Goal: Information Seeking & Learning: Check status

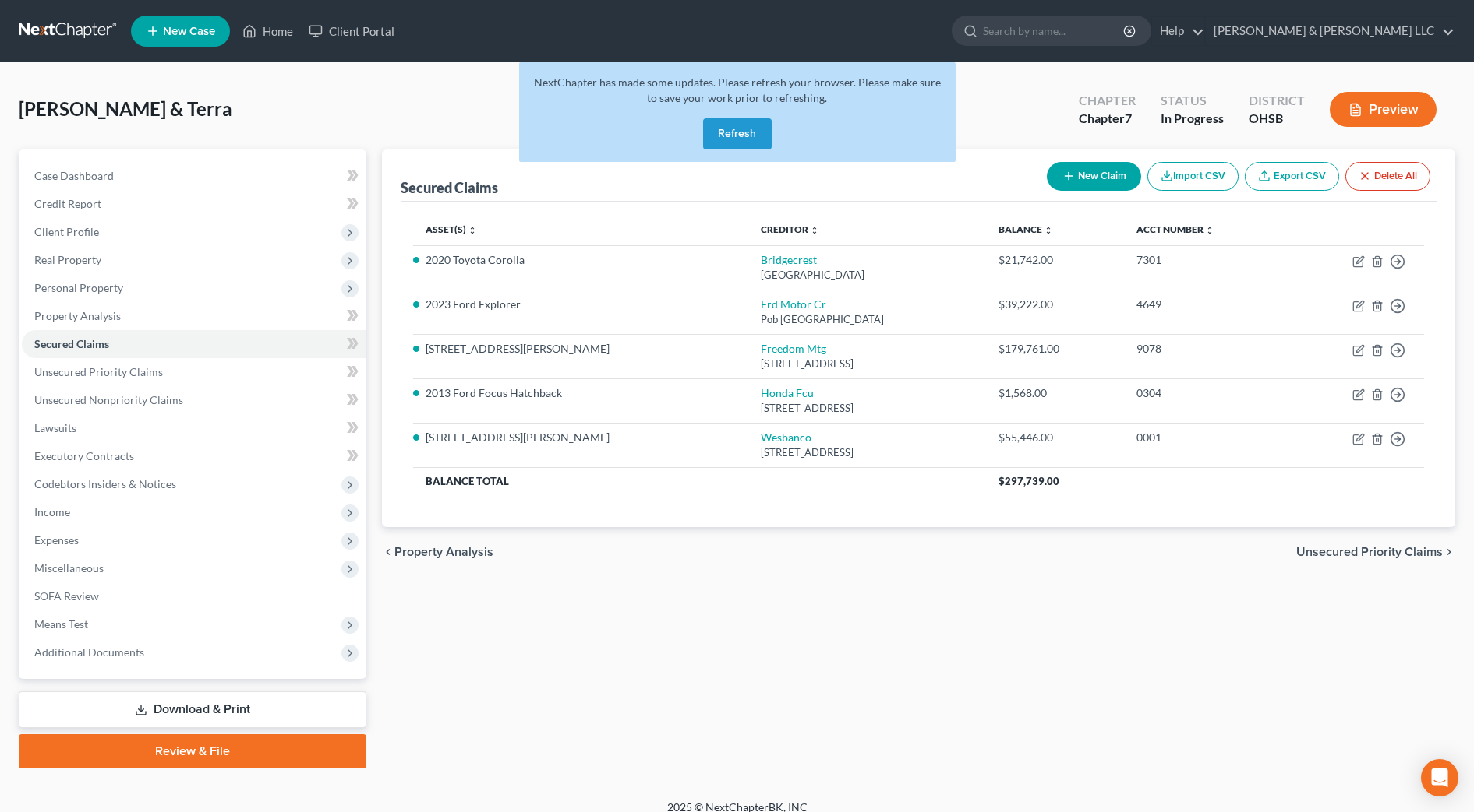
click at [736, 133] on button "Refresh" at bounding box center [737, 134] width 69 height 31
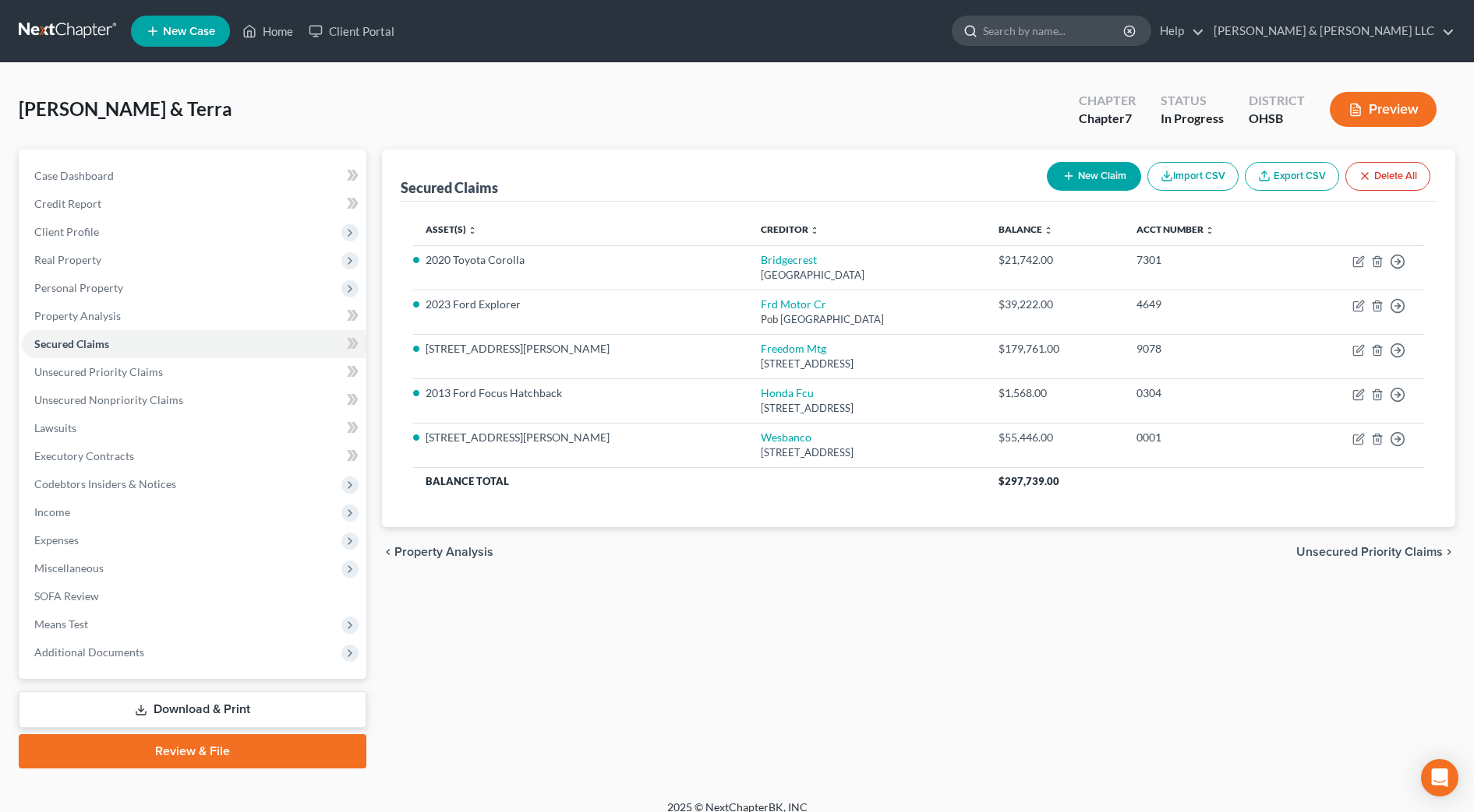
click at [1110, 39] on input "search" at bounding box center [1053, 30] width 143 height 29
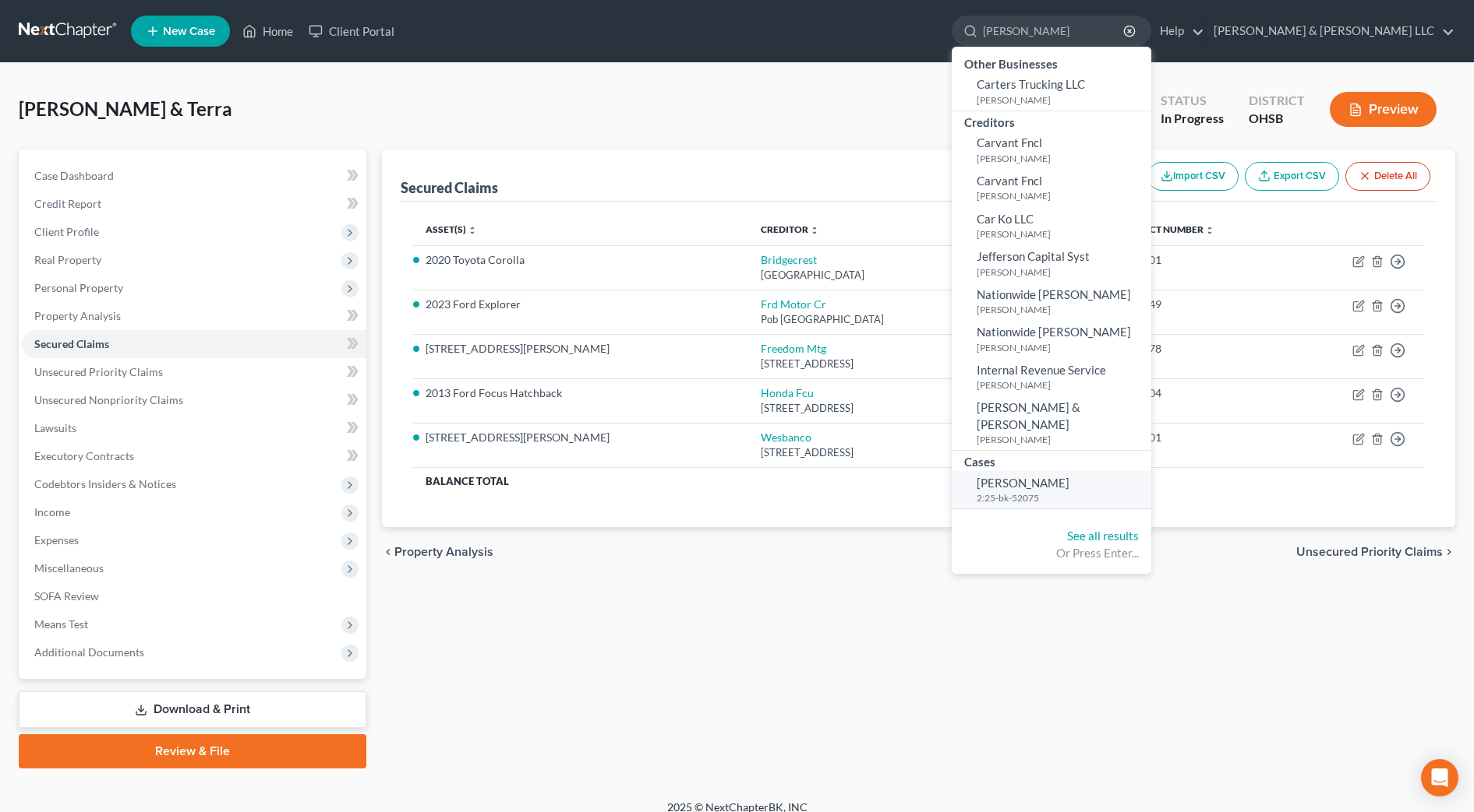
type input "carter"
click at [1069, 475] on span "Carter, Armon" at bounding box center [1022, 482] width 93 height 14
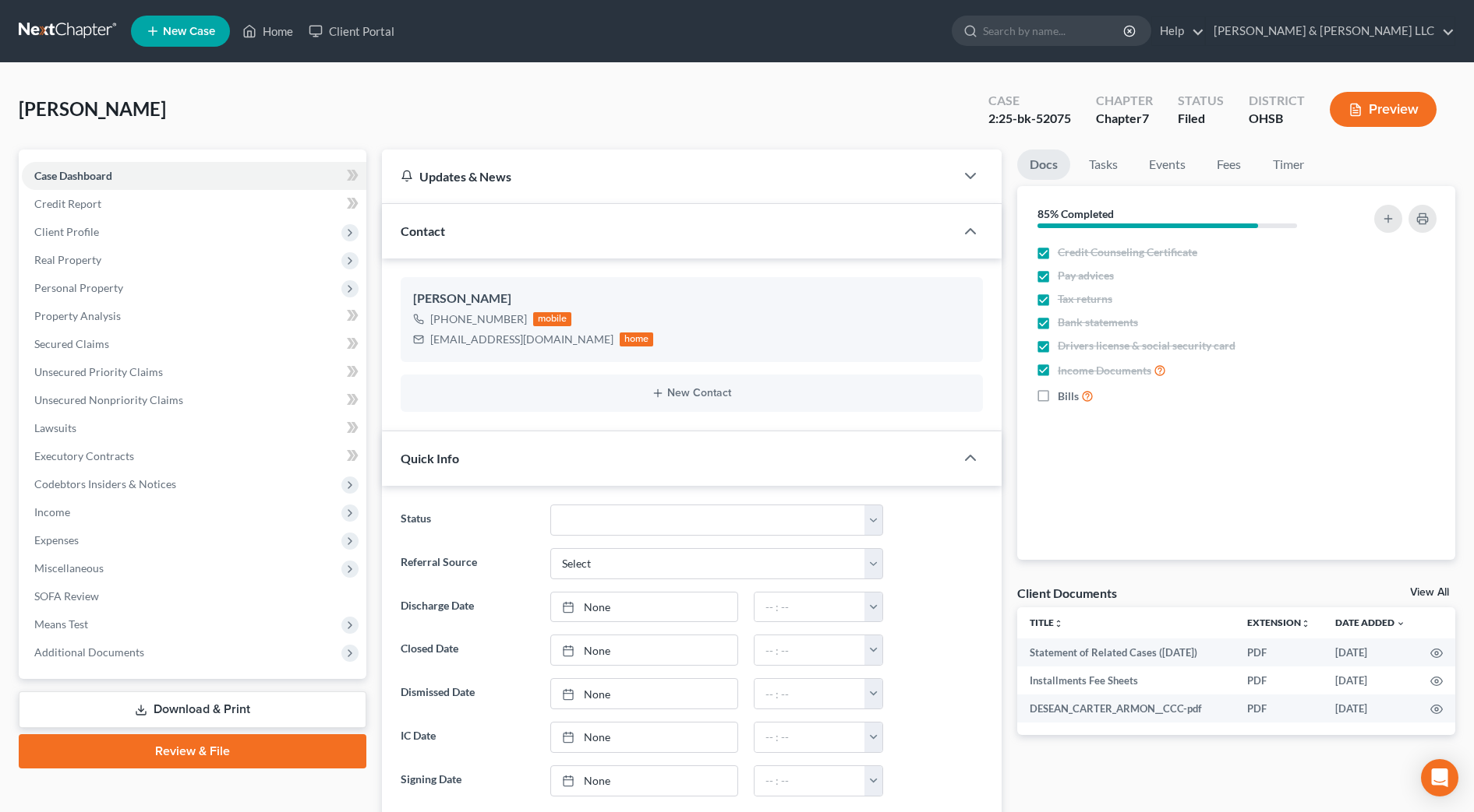
click at [189, 667] on div "Case Dashboard Payments Invoices Payments Payments Credit Report Client Profile…" at bounding box center [193, 414] width 348 height 529
click at [182, 645] on span "Additional Documents" at bounding box center [194, 652] width 345 height 28
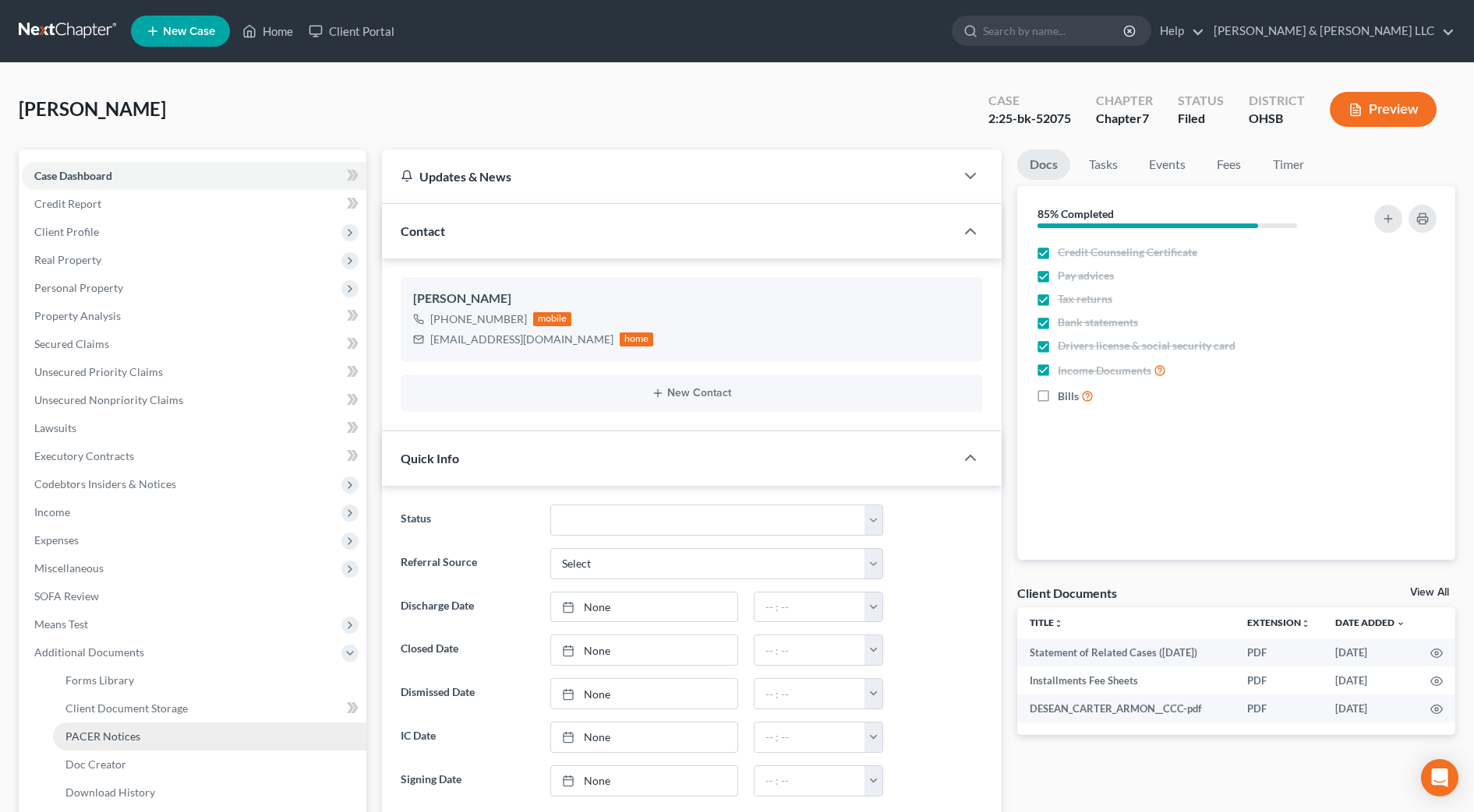
click at [158, 730] on link "PACER Notices" at bounding box center [209, 737] width 313 height 28
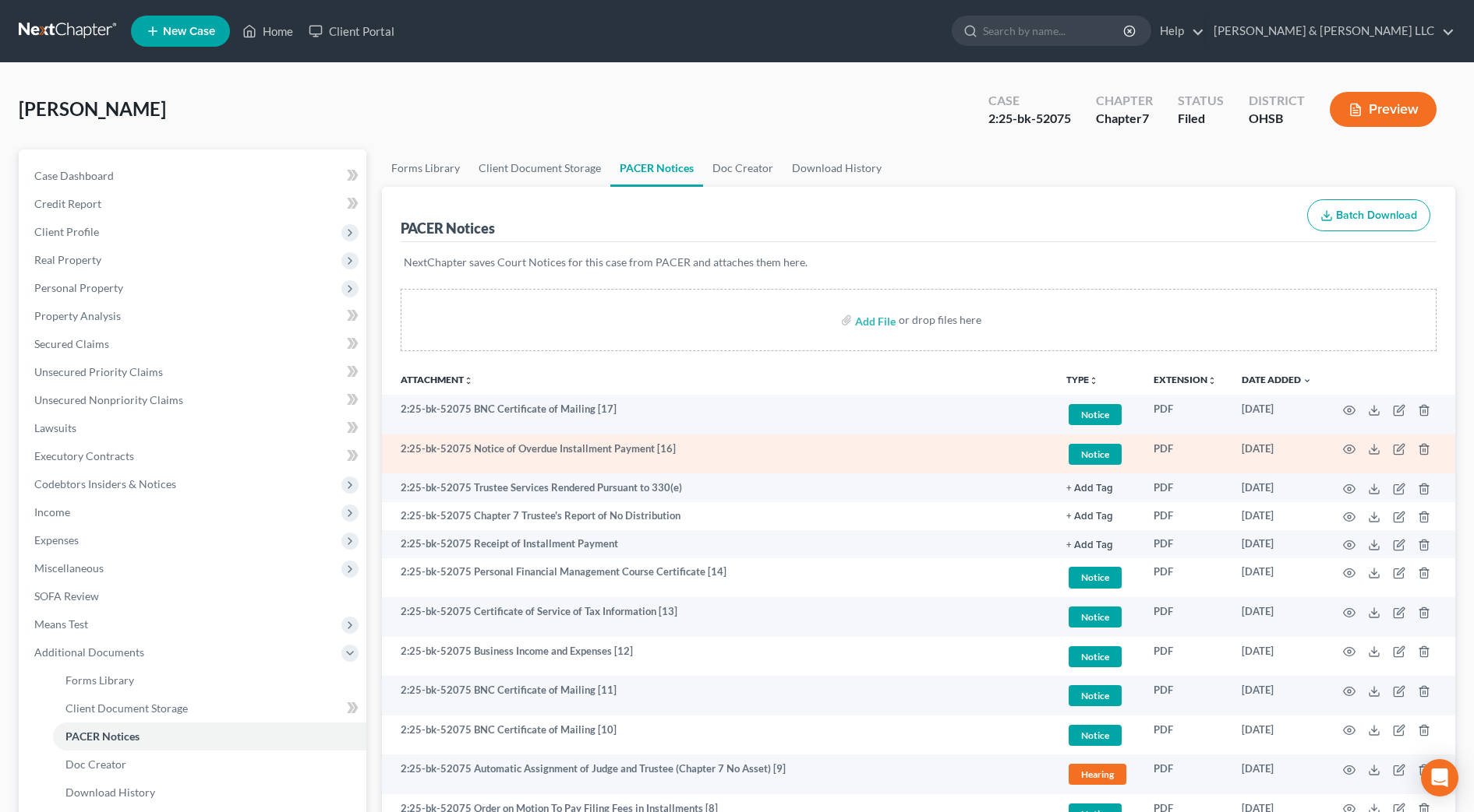
scroll to position [97, 0]
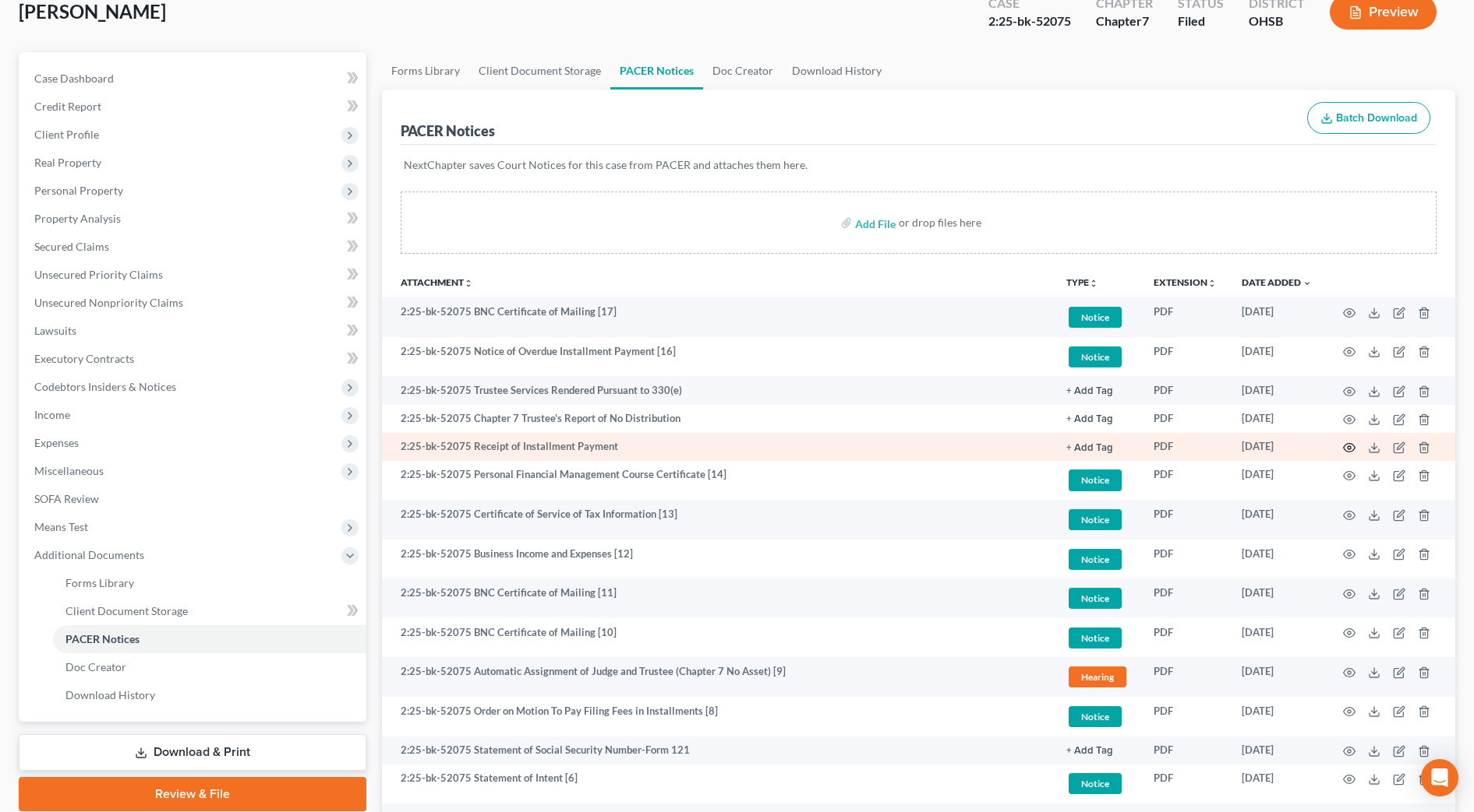
click at [1344, 445] on icon "button" at bounding box center [1349, 447] width 12 height 9
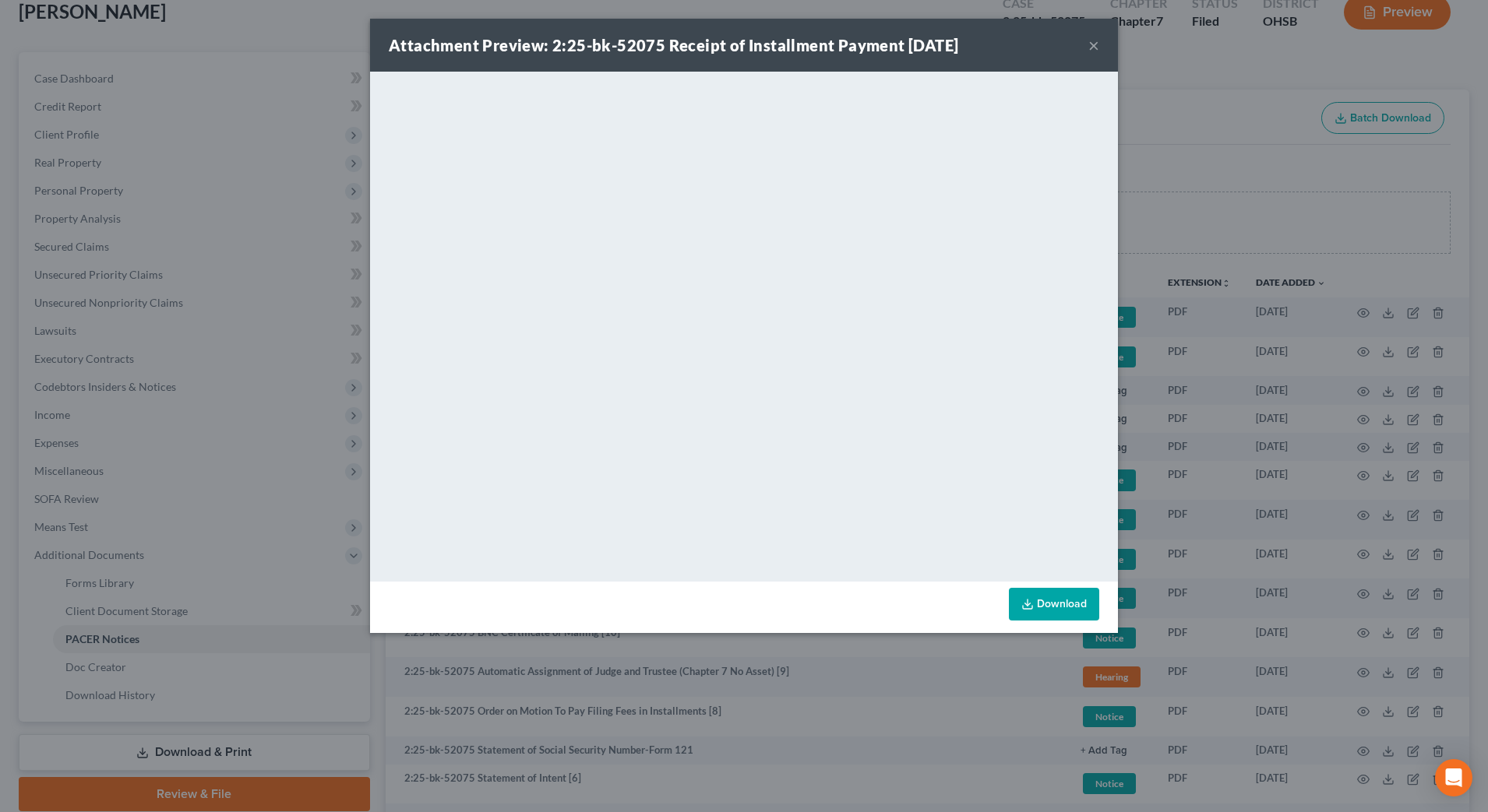
click at [1091, 50] on button "×" at bounding box center [1093, 45] width 11 height 19
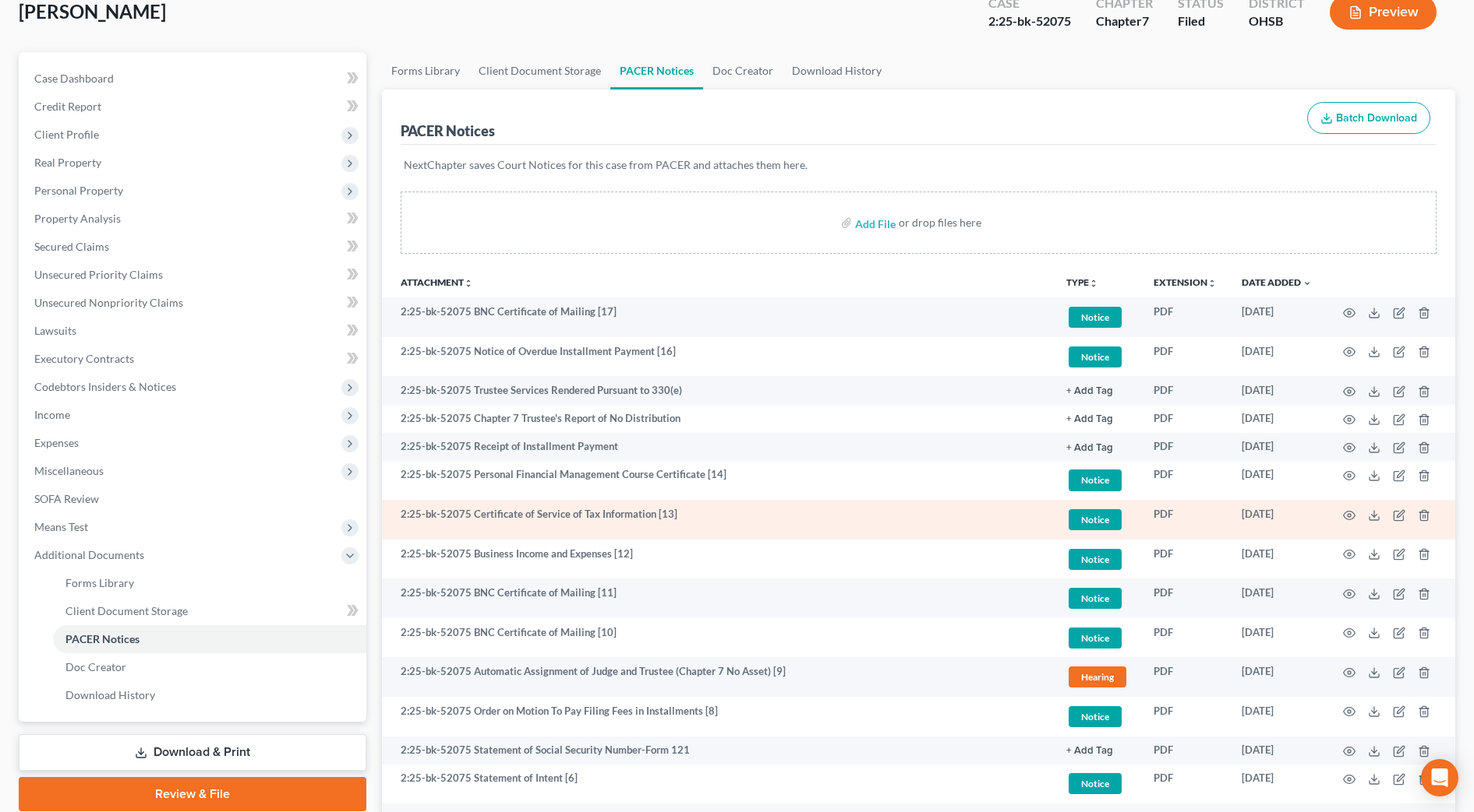
scroll to position [195, 0]
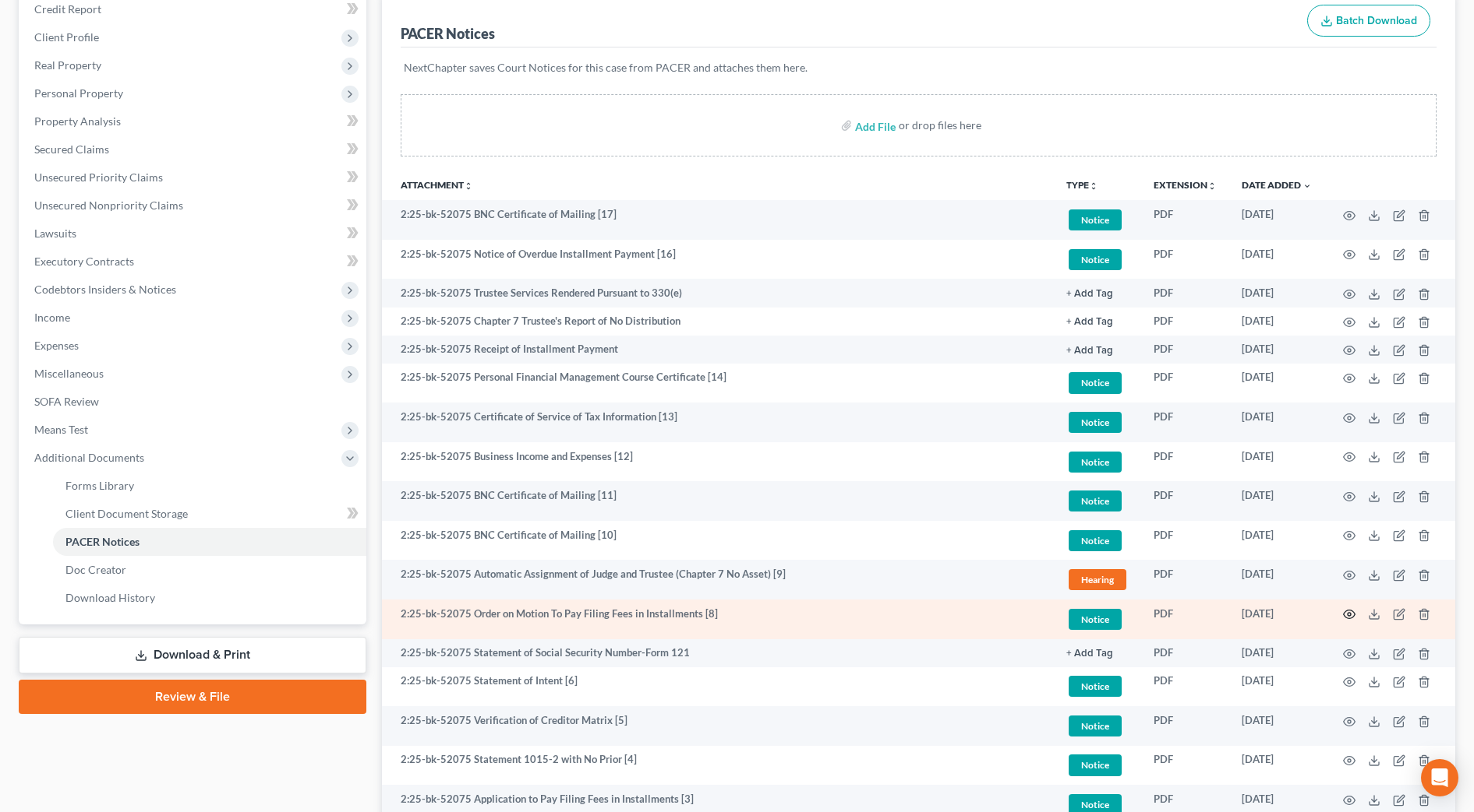
click at [1349, 610] on icon "button" at bounding box center [1349, 614] width 12 height 9
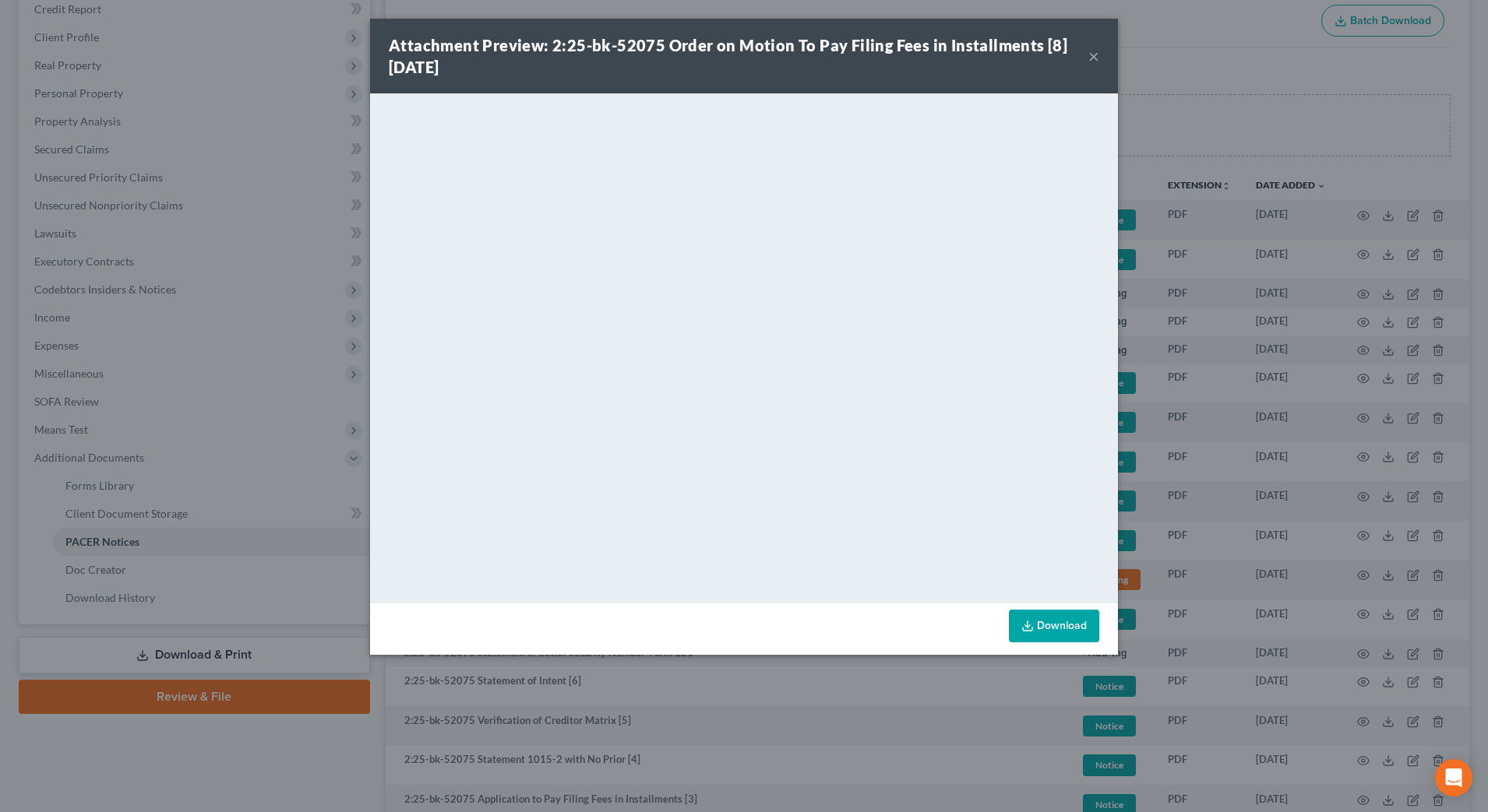
click at [1099, 51] on div "Attachment Preview: 2:25-bk-52075 Order on Motion To Pay Filing Fees in Install…" at bounding box center [744, 56] width 748 height 75
click at [1088, 61] on button "×" at bounding box center [1093, 56] width 11 height 19
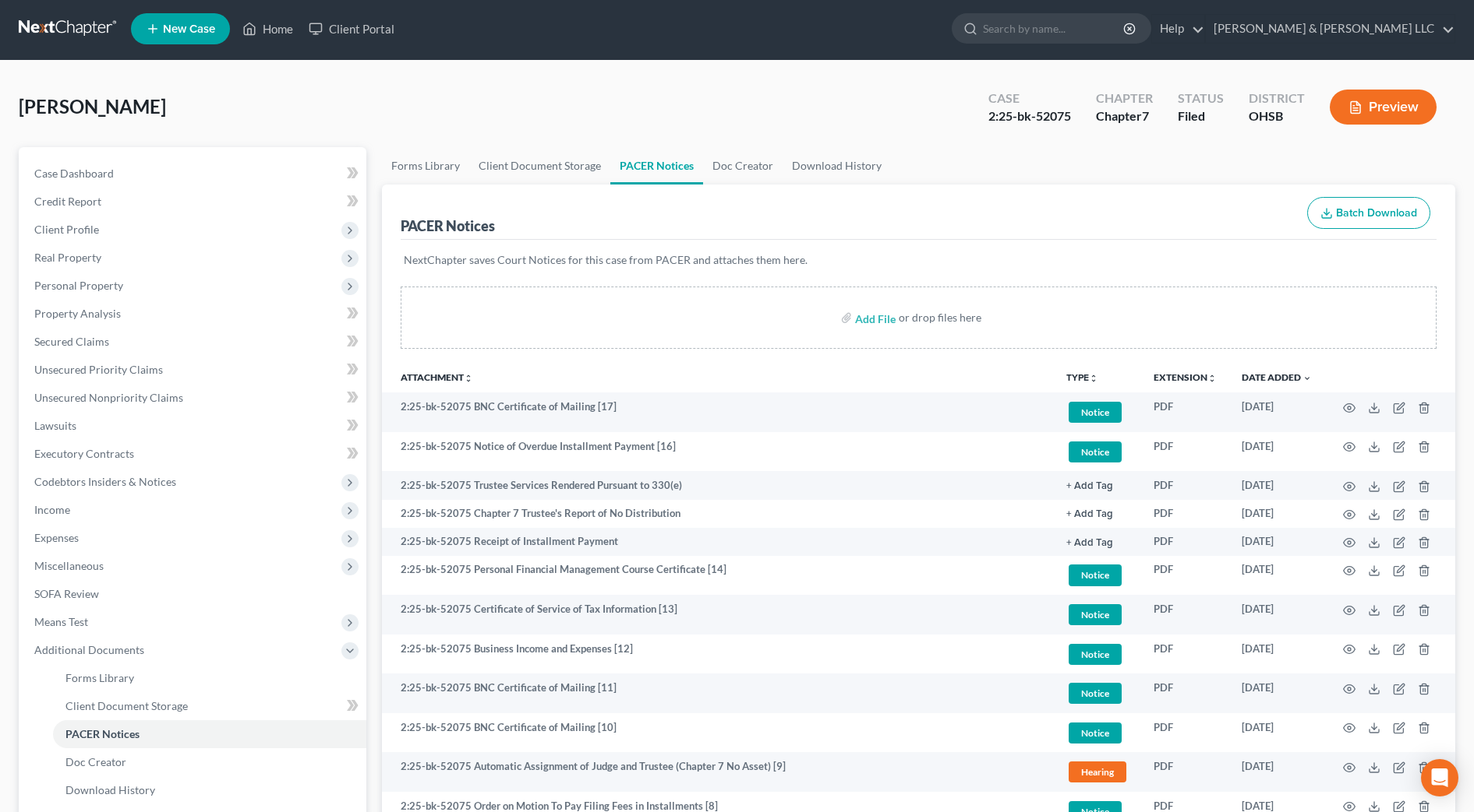
scroll to position [0, 0]
